Goal: Transaction & Acquisition: Purchase product/service

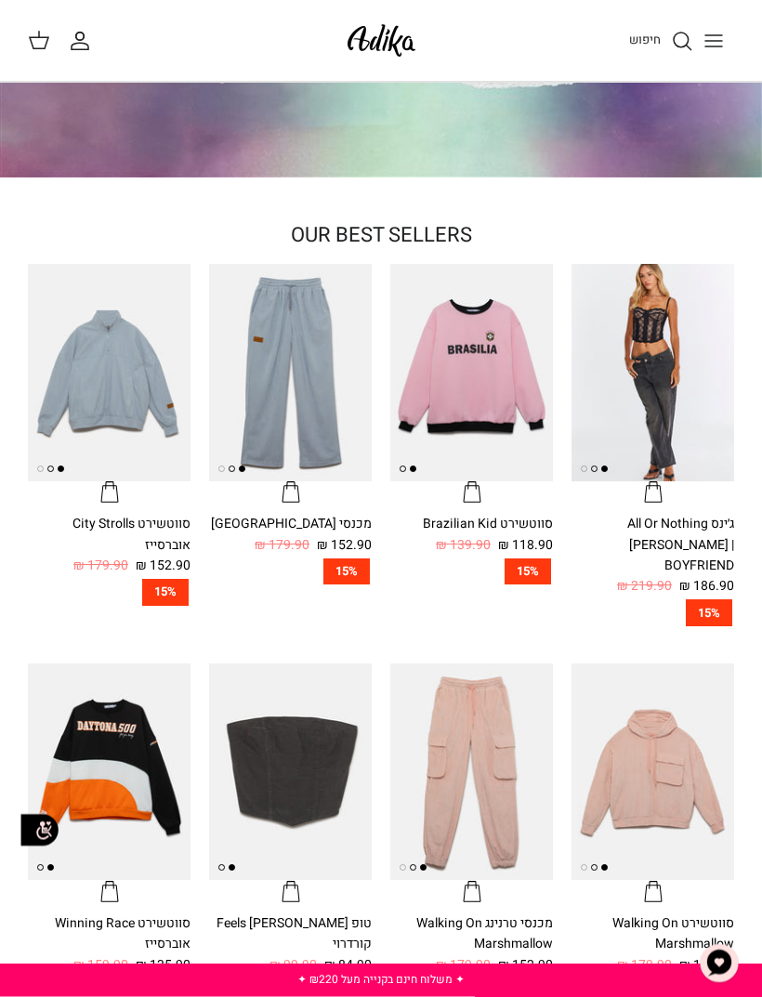
click at [714, 33] on icon "Toggle menu" at bounding box center [713, 41] width 22 height 22
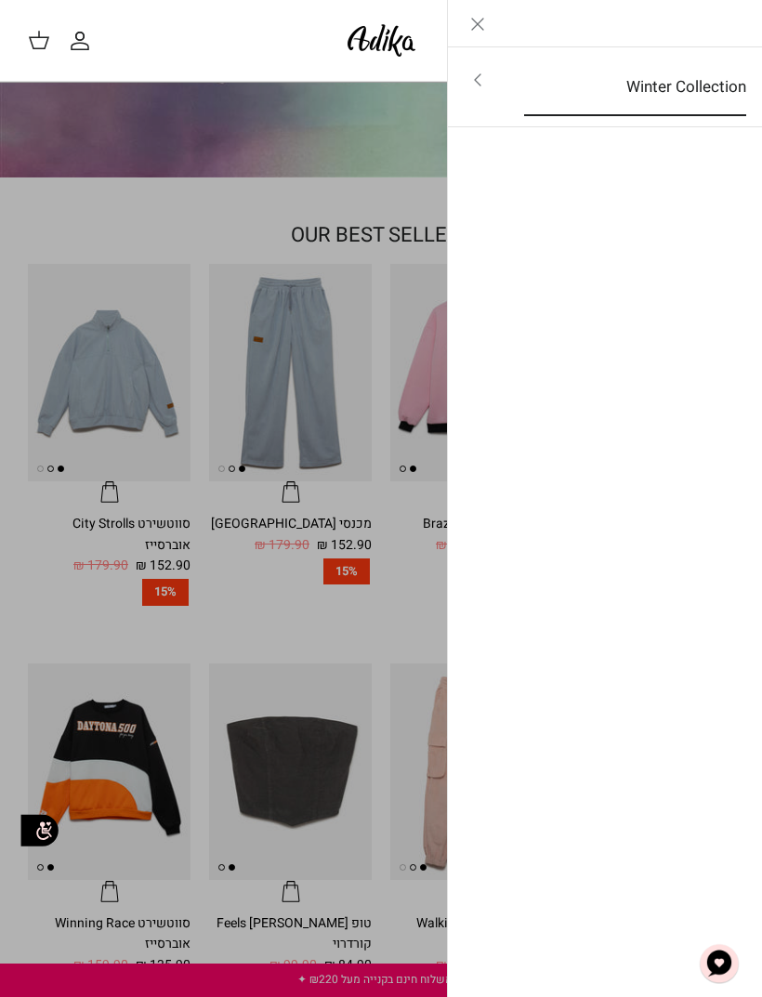
click at [693, 83] on link "Winter Collection" at bounding box center [635, 88] width 256 height 58
click at [713, 80] on link "לכל הפריטים" at bounding box center [605, 81] width 296 height 46
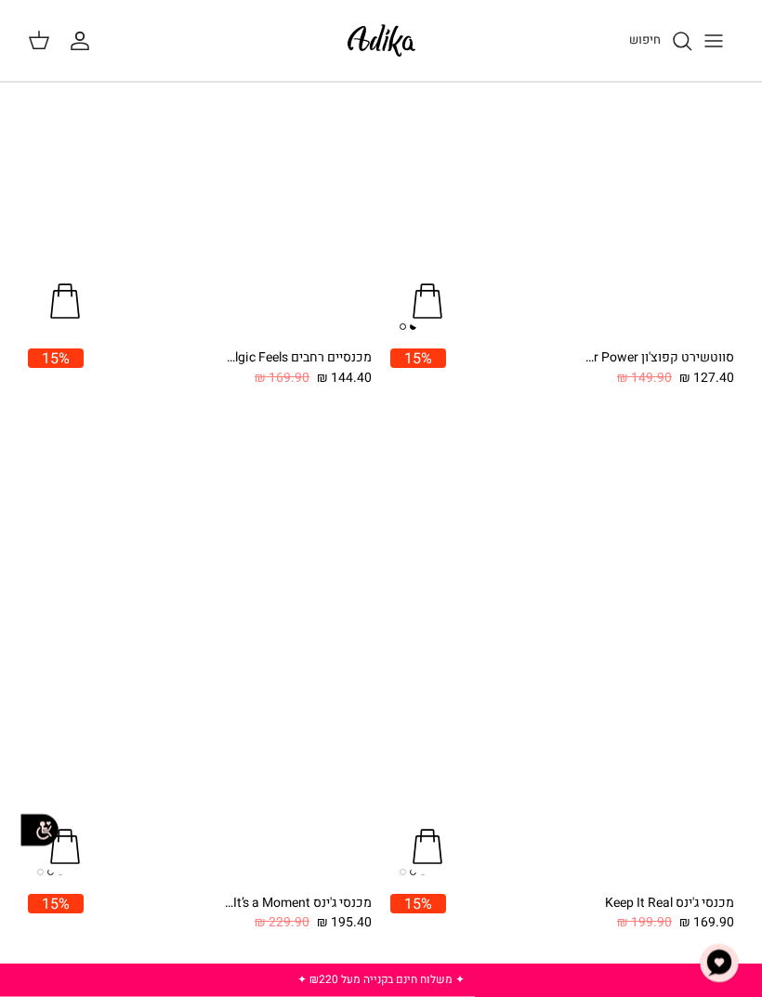
scroll to position [3688, 0]
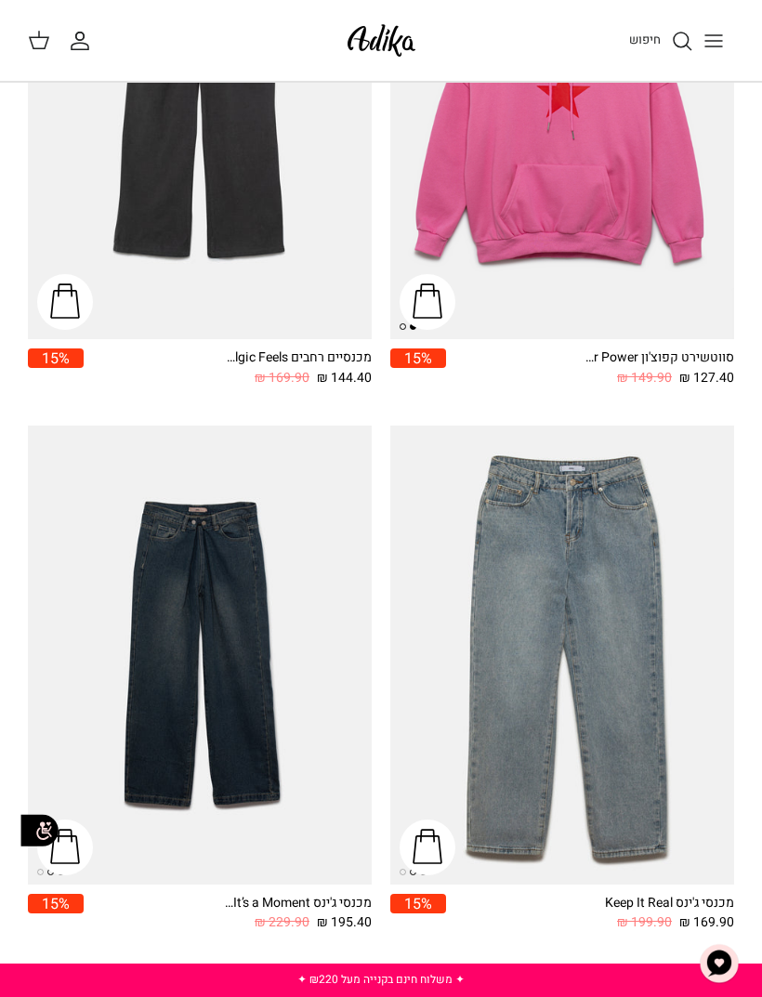
click at [660, 440] on img "מכנסי ג'ינס Keep It Real" at bounding box center [562, 655] width 344 height 458
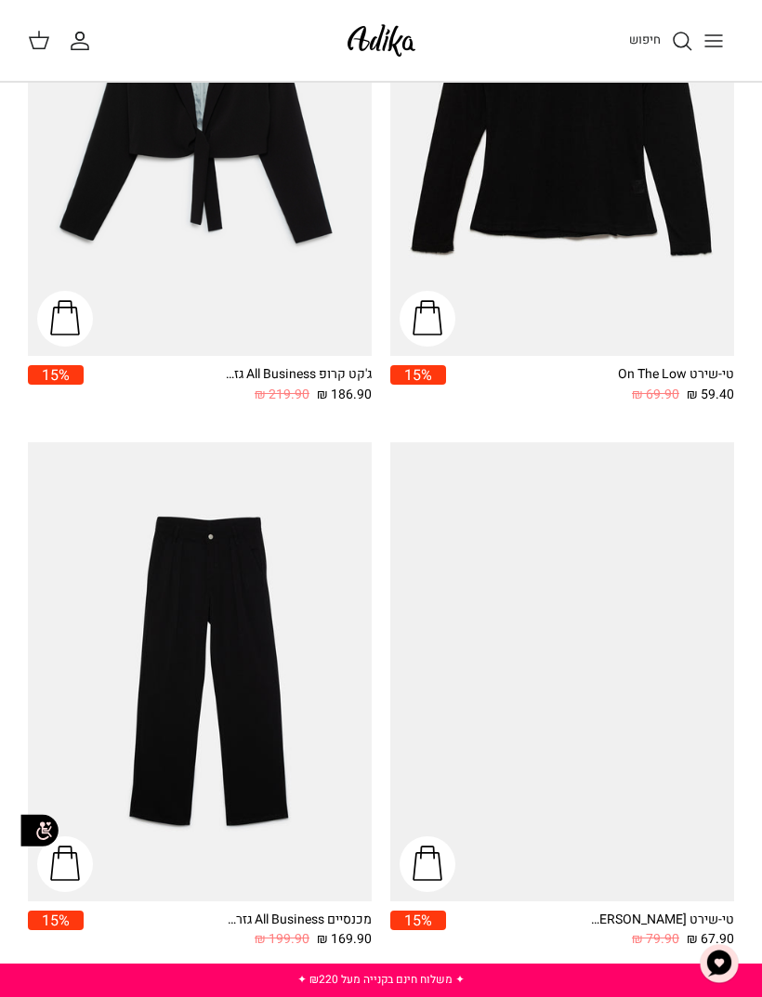
scroll to position [5025, 0]
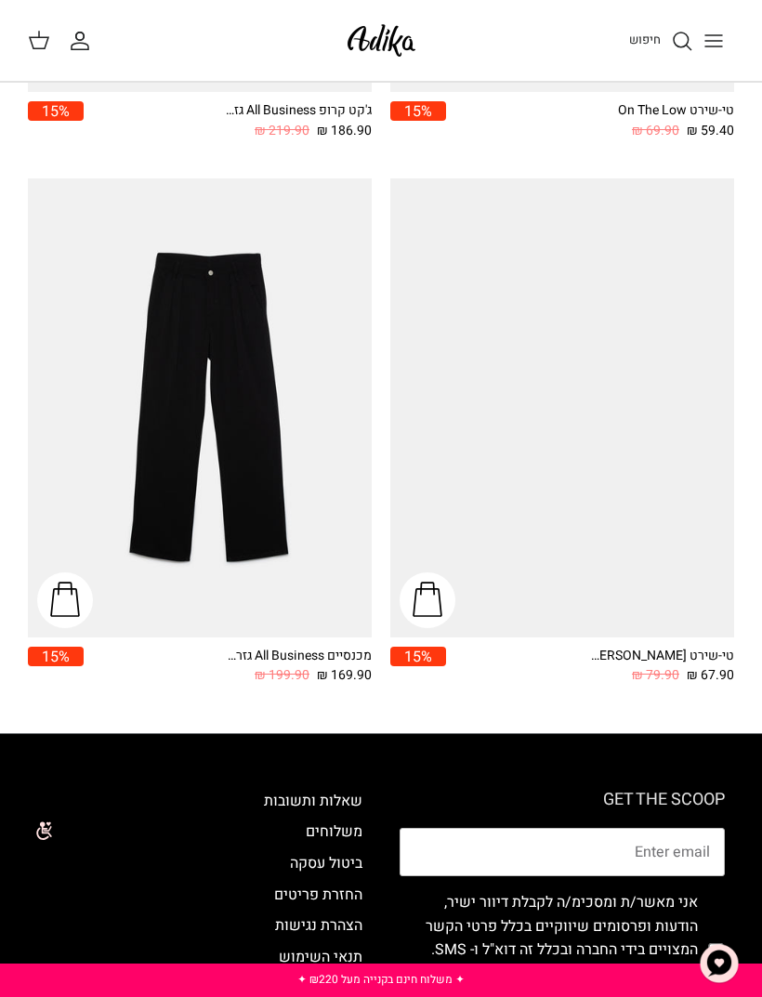
click at [325, 541] on img "מכנסיים All Business גזרה מחויטת" at bounding box center [200, 407] width 344 height 458
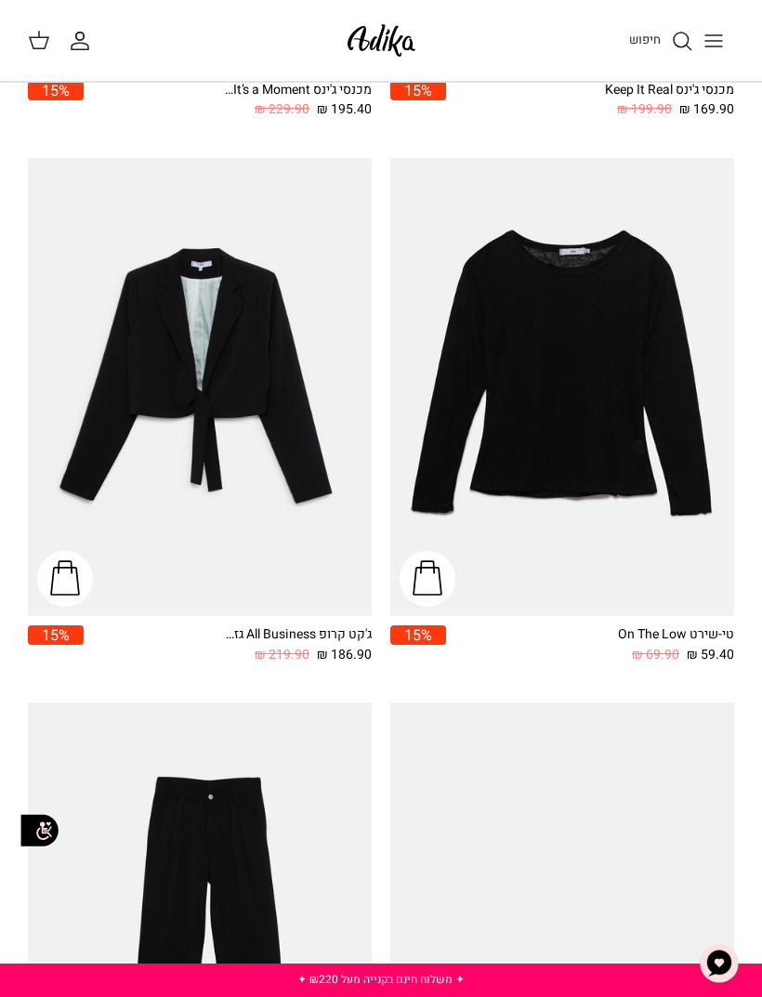
scroll to position [4486, 0]
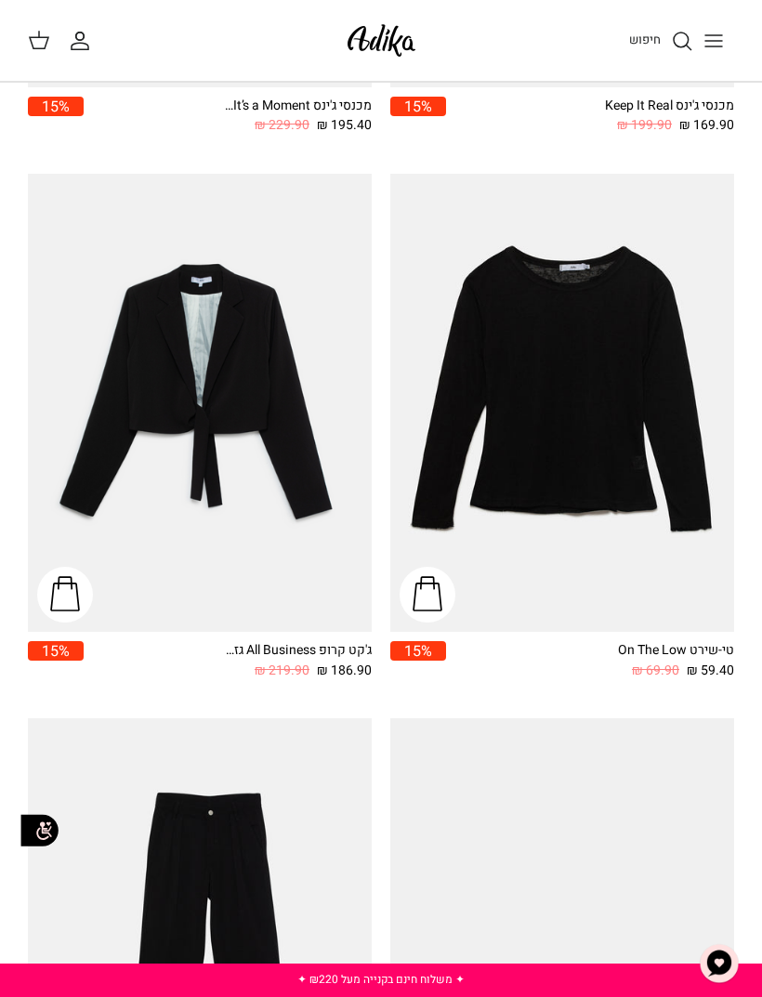
click at [693, 574] on img "טי-שירט On The Low" at bounding box center [562, 403] width 344 height 458
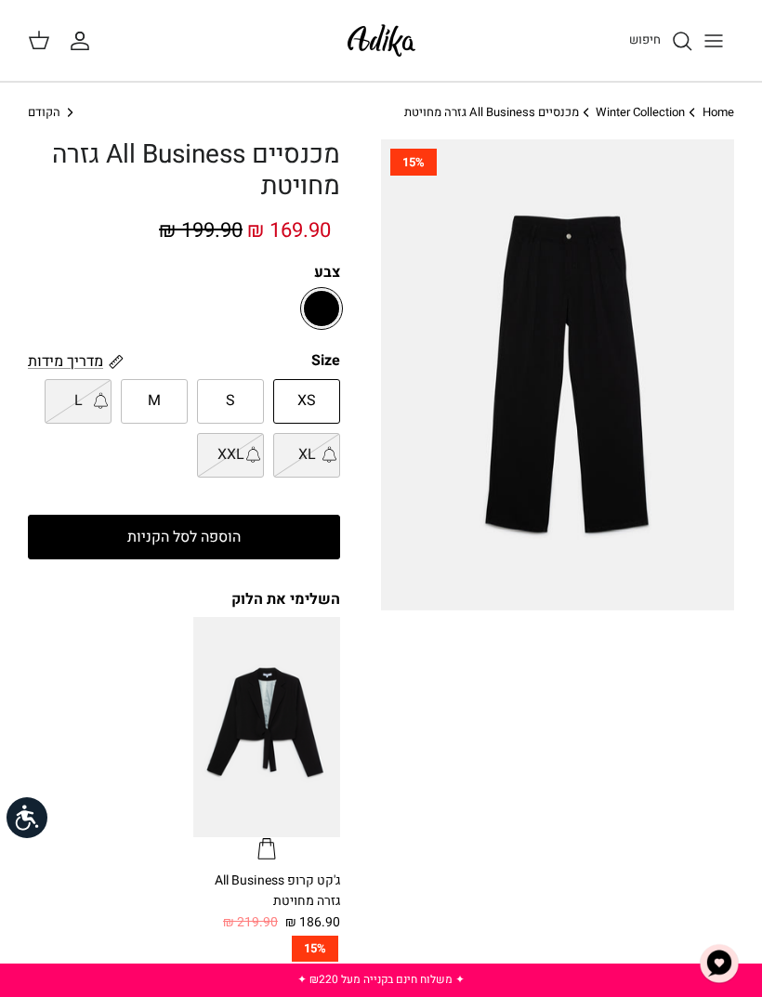
scroll to position [7, 0]
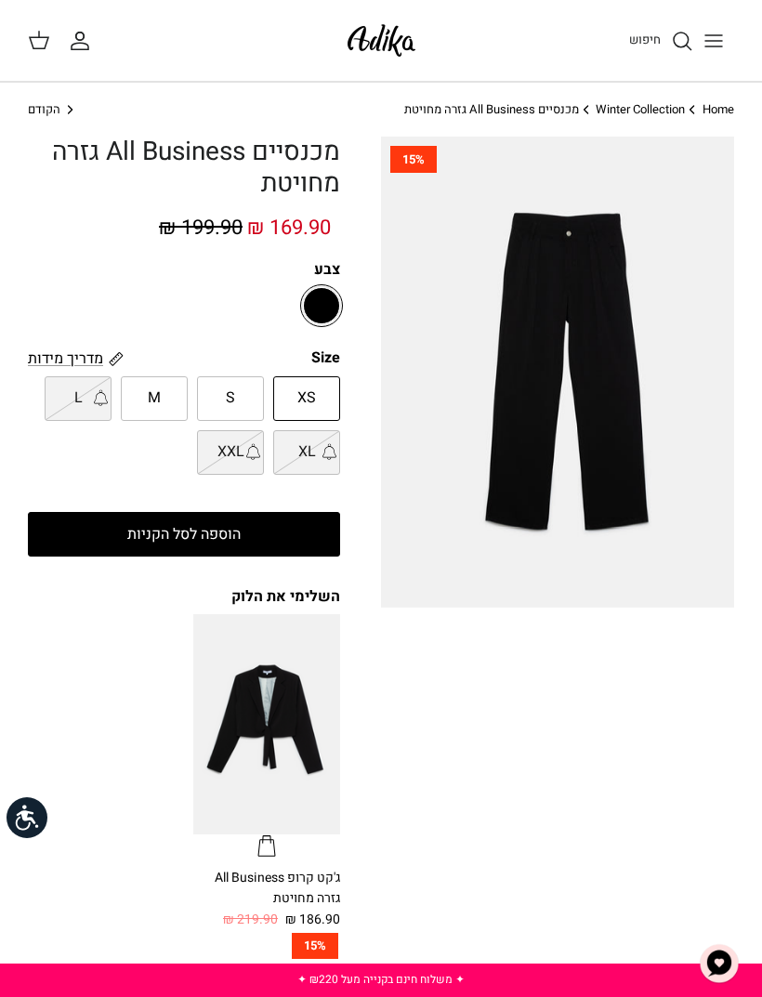
click at [595, 512] on img at bounding box center [557, 372] width 353 height 471
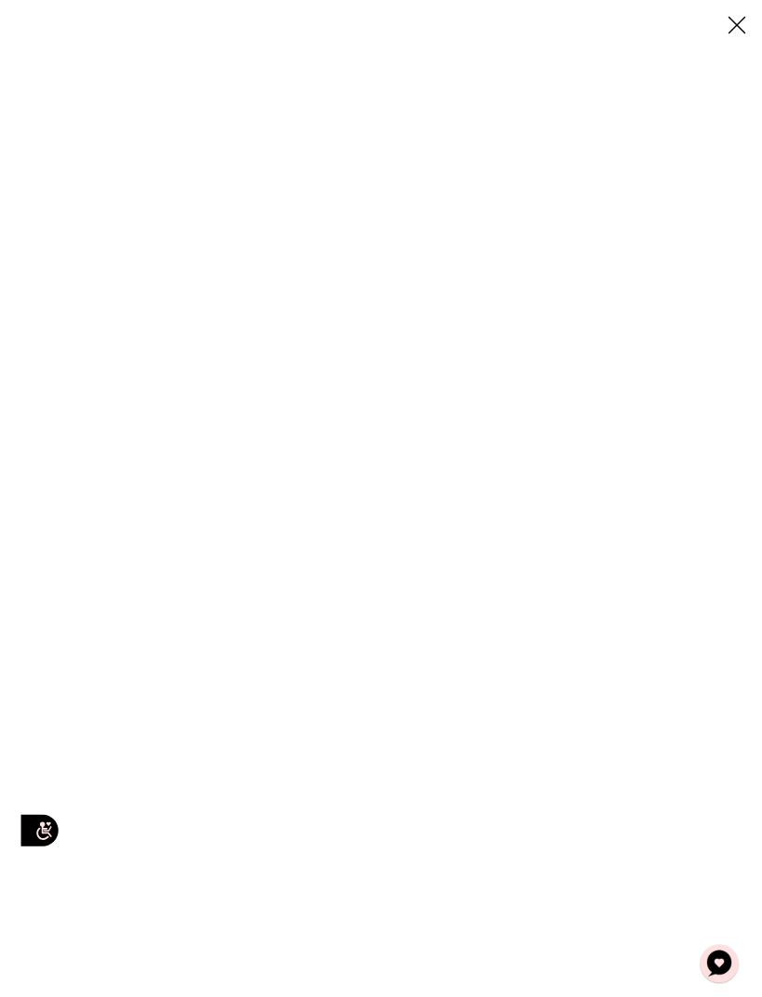
scroll to position [0, 0]
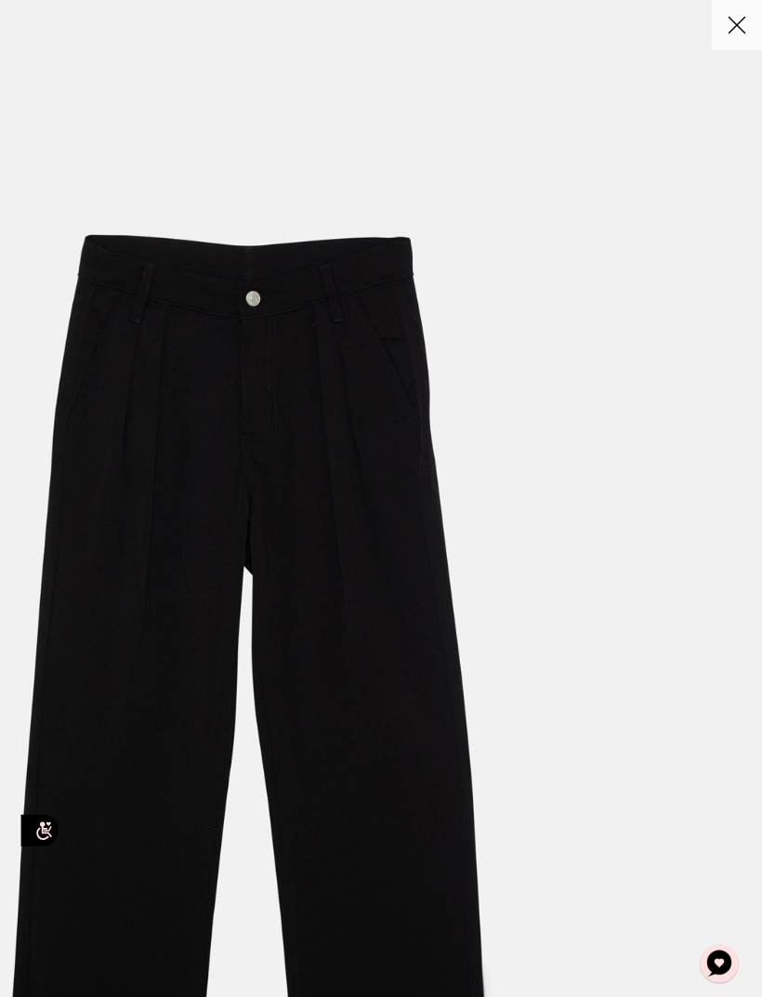
click at [733, 47] on link "Close" at bounding box center [737, 25] width 50 height 50
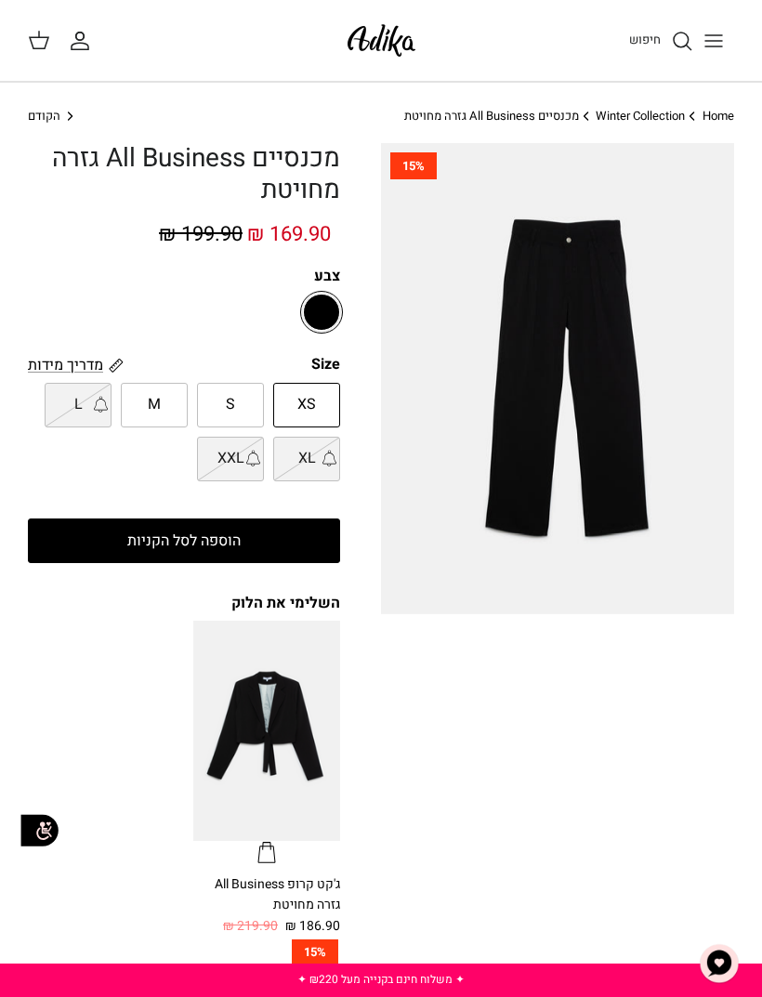
click at [738, 24] on div "חיפוש החשבון שלי חיפוש" at bounding box center [381, 41] width 762 height 82
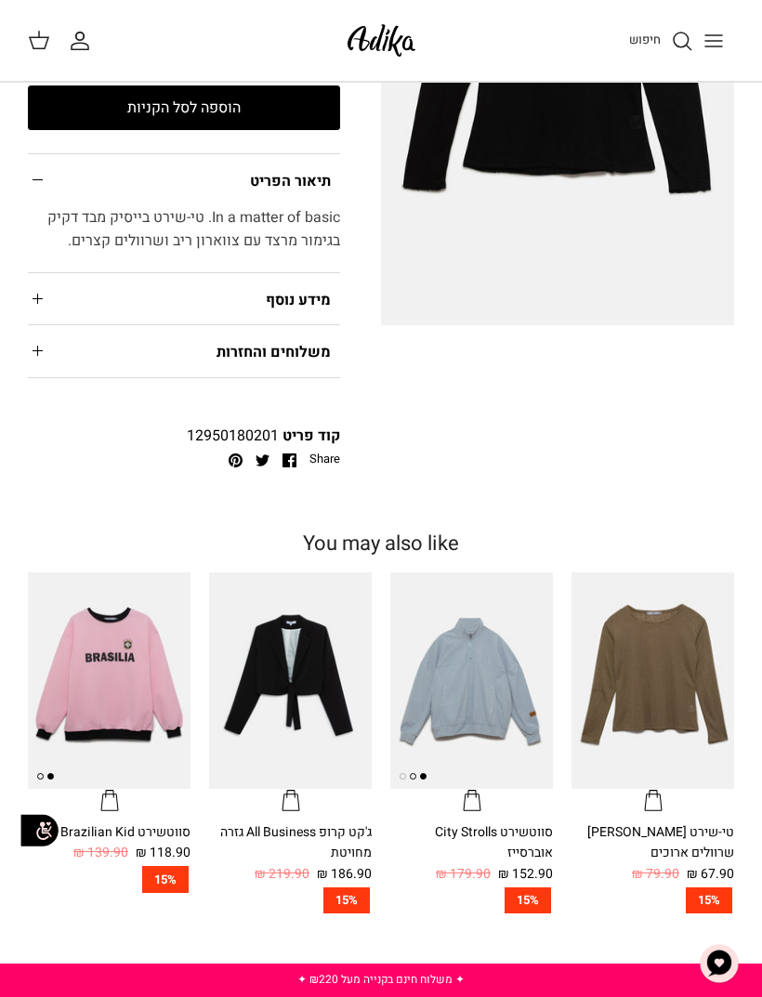
scroll to position [357, 0]
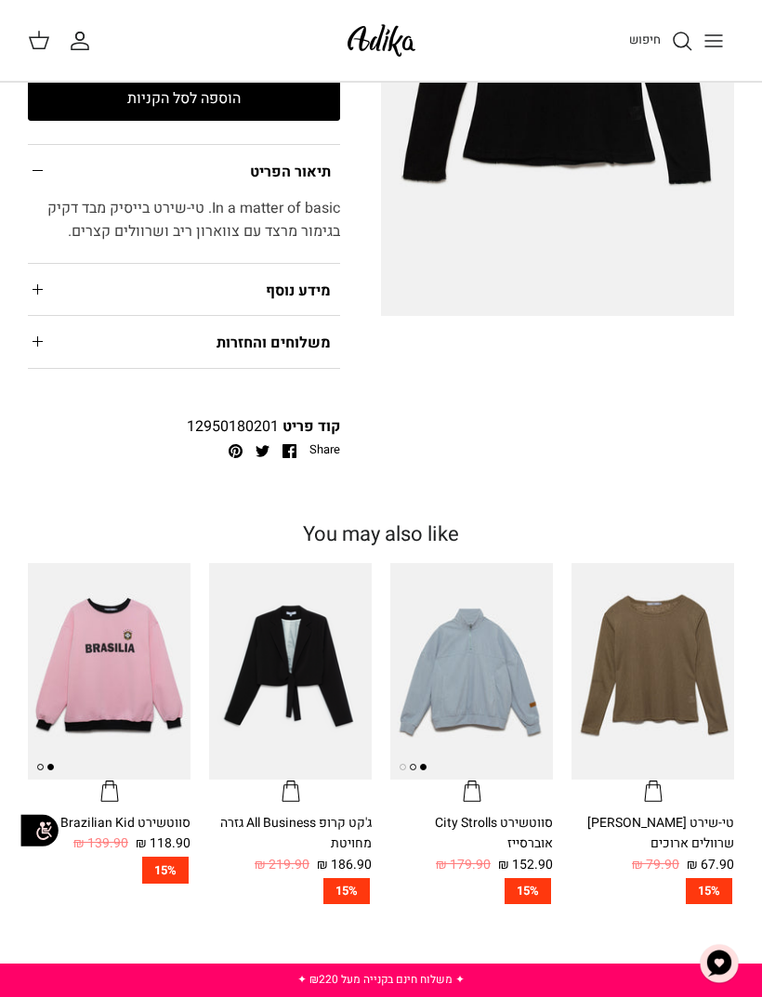
click at [673, 721] on img "טי-שירט Sandy Dunes שרוולים ארוכים" at bounding box center [652, 671] width 163 height 216
